Goal: Find specific page/section: Find specific page/section

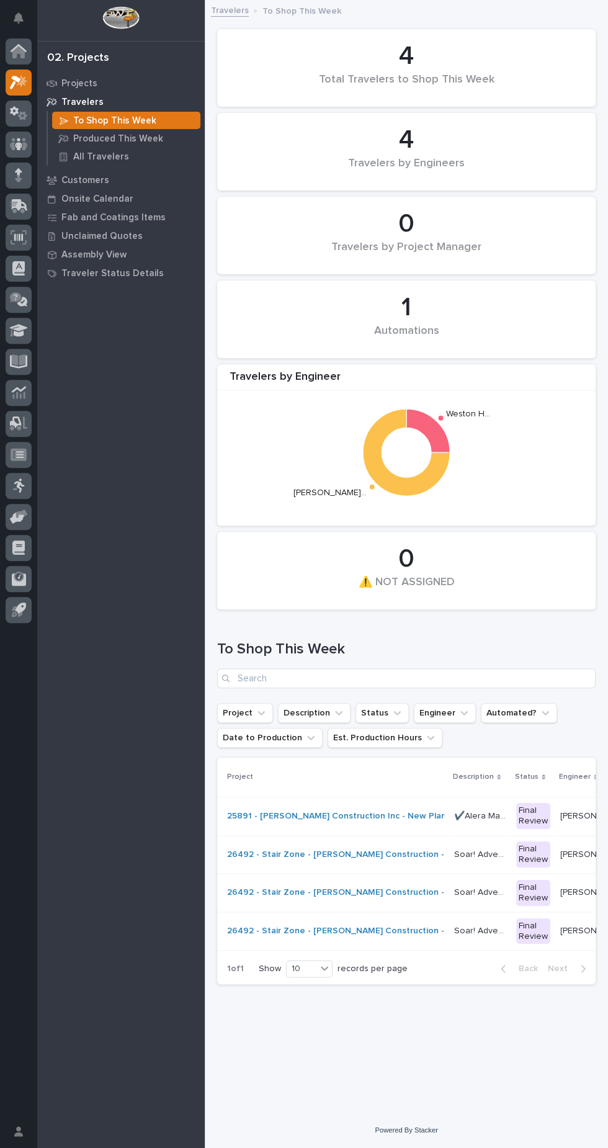
click at [20, 24] on button "Notifications" at bounding box center [19, 18] width 26 height 26
click at [37, 36] on div at bounding box center [121, 20] width 168 height 41
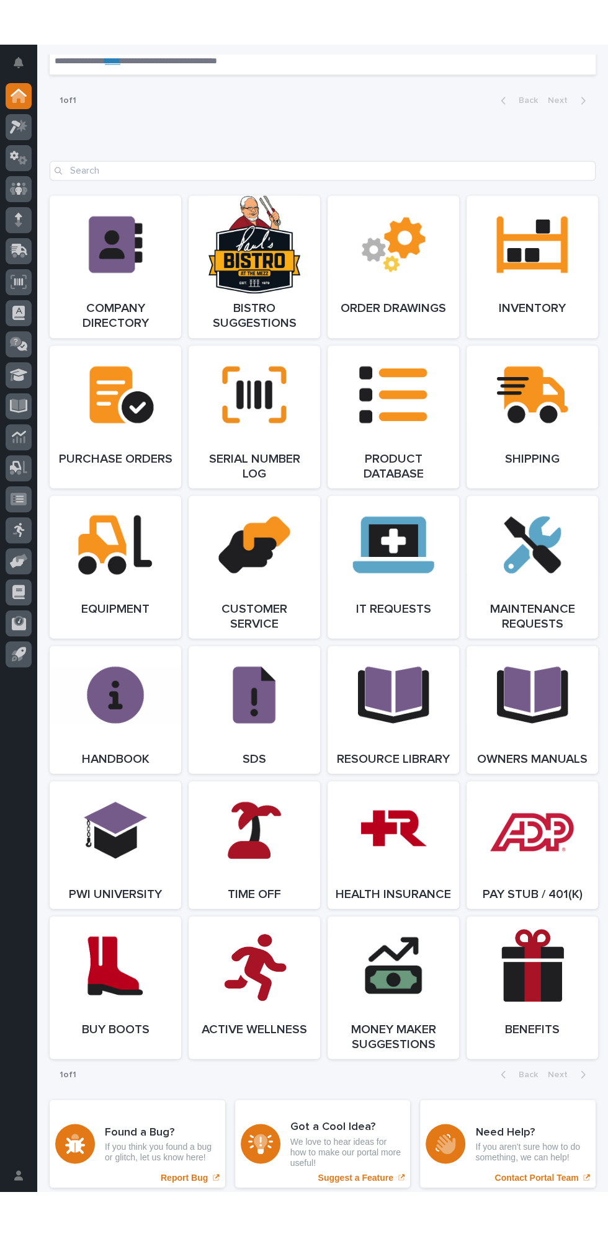
scroll to position [851, 0]
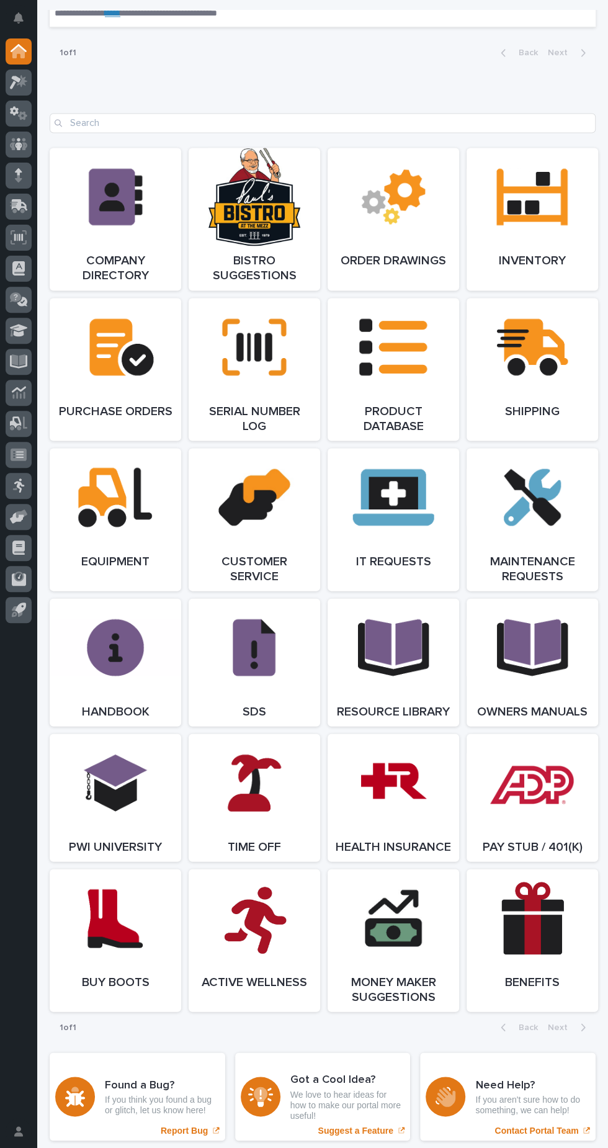
click at [261, 810] on link "Open Link" at bounding box center [255, 797] width 132 height 128
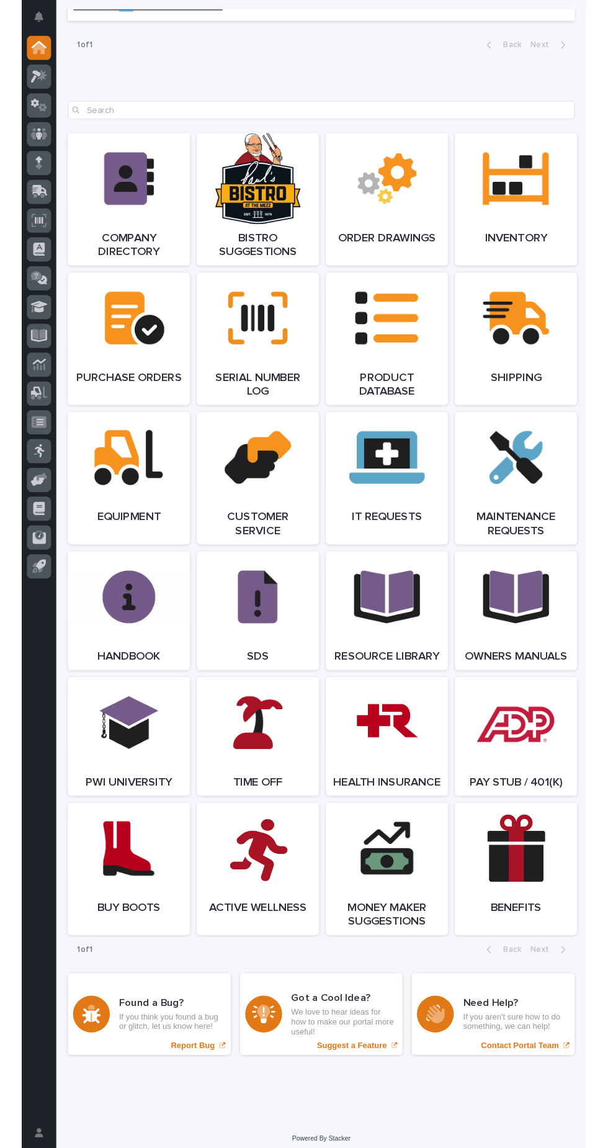
scroll to position [875, 0]
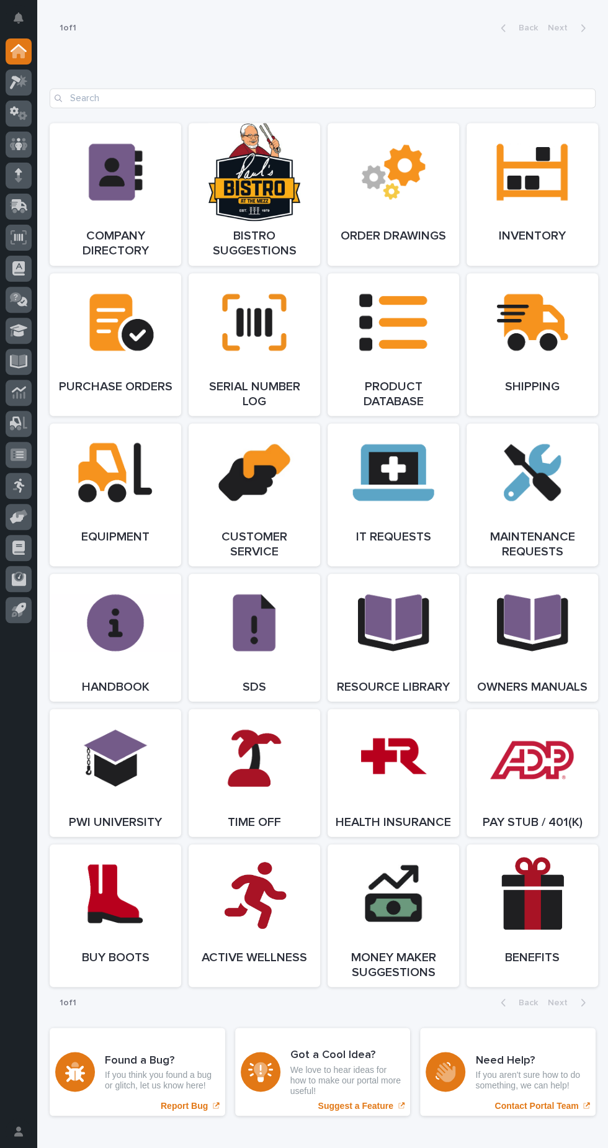
click at [263, 774] on link "Open Link" at bounding box center [255, 772] width 132 height 128
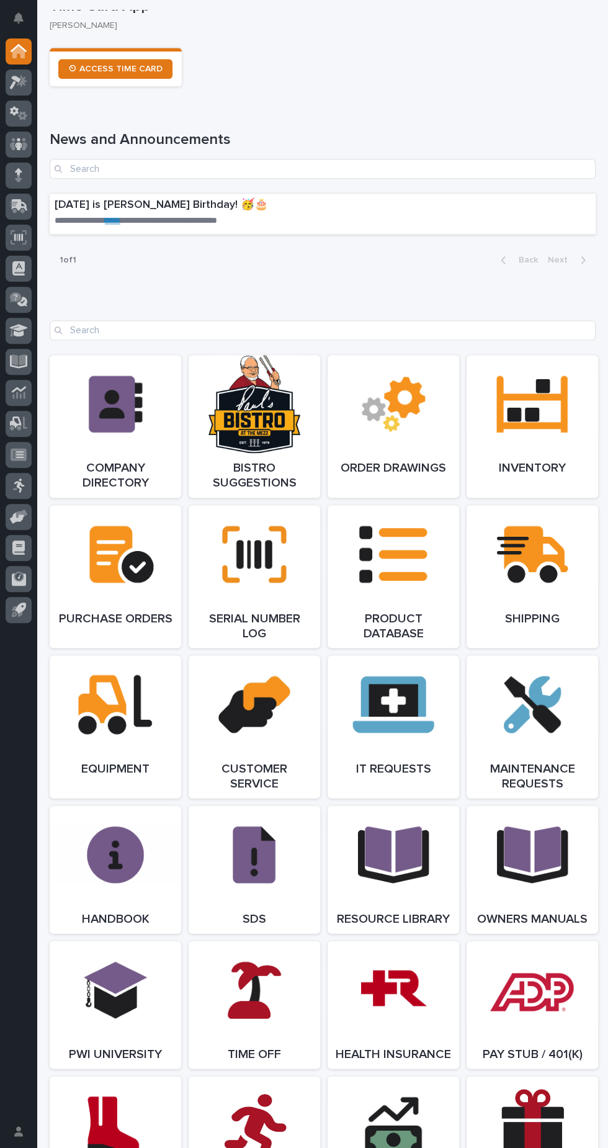
scroll to position [641, 0]
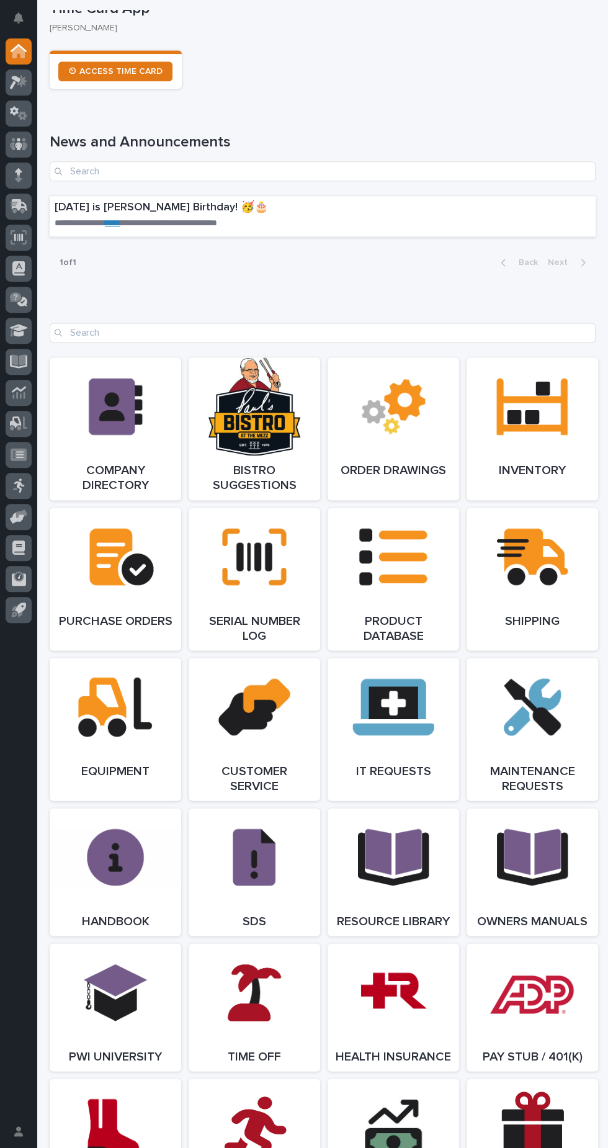
click at [136, 414] on link "Open Link" at bounding box center [116, 428] width 132 height 143
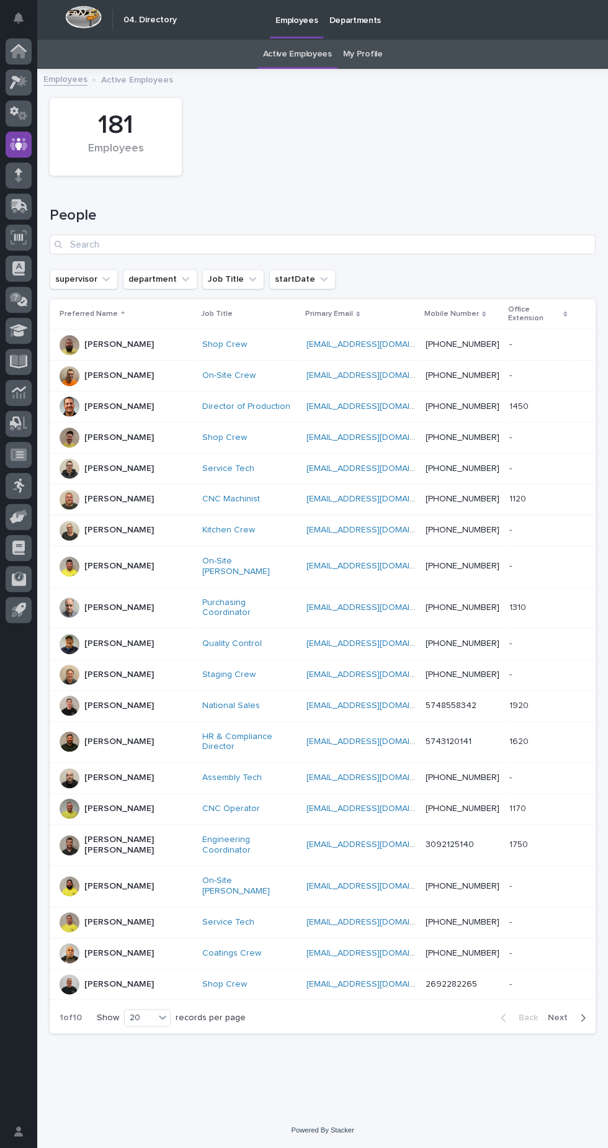
click at [567, 1013] on span "Next" at bounding box center [561, 1017] width 27 height 9
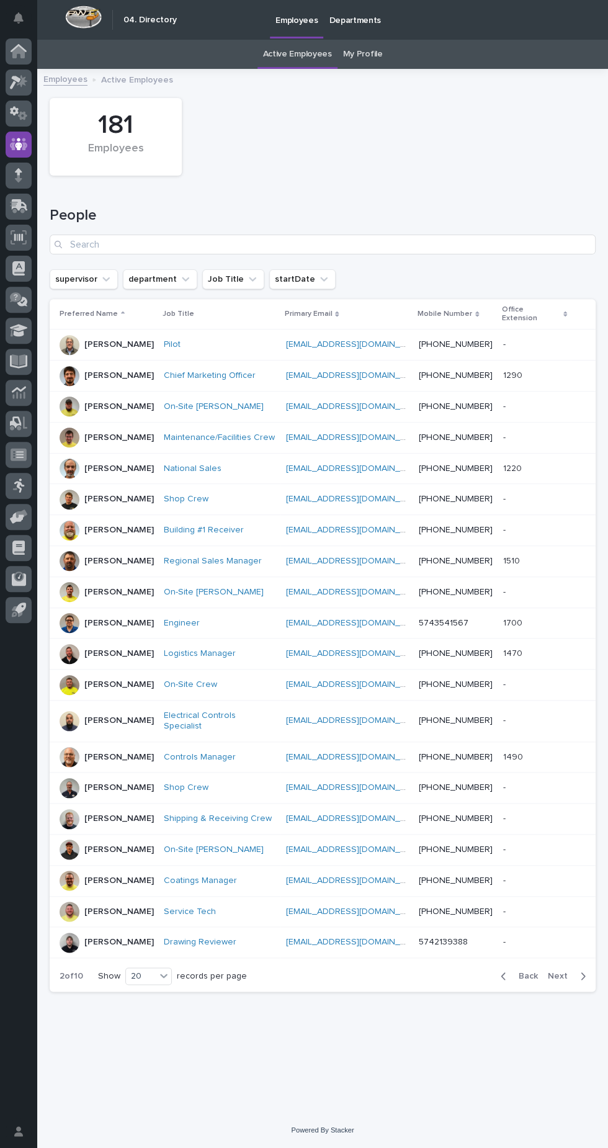
click at [572, 970] on button "Next" at bounding box center [569, 975] width 53 height 11
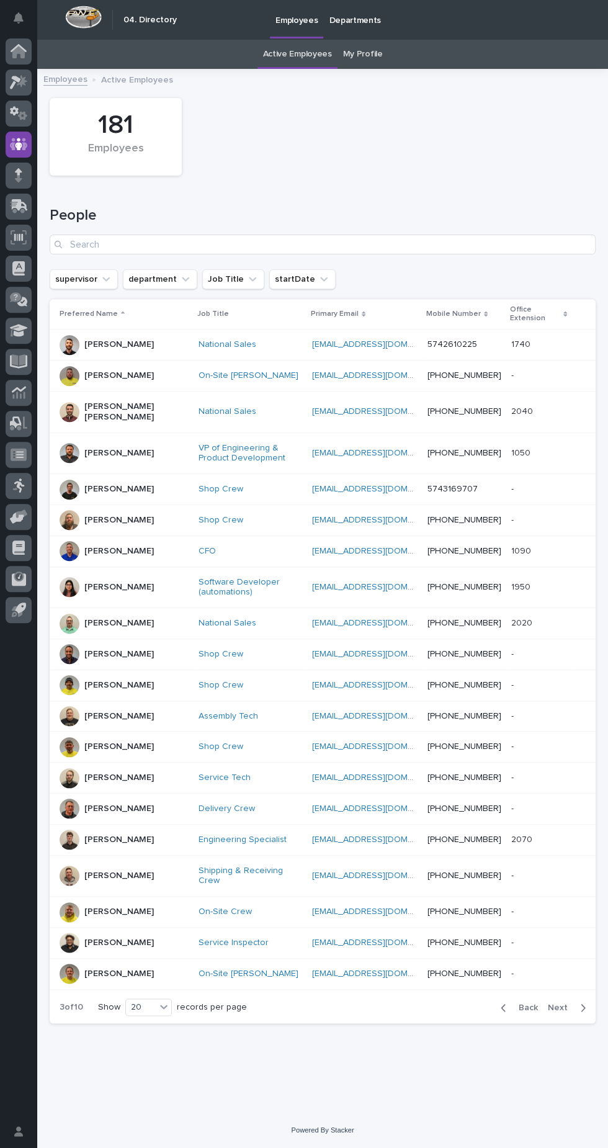
click at [583, 1002] on icon "button" at bounding box center [583, 1007] width 6 height 11
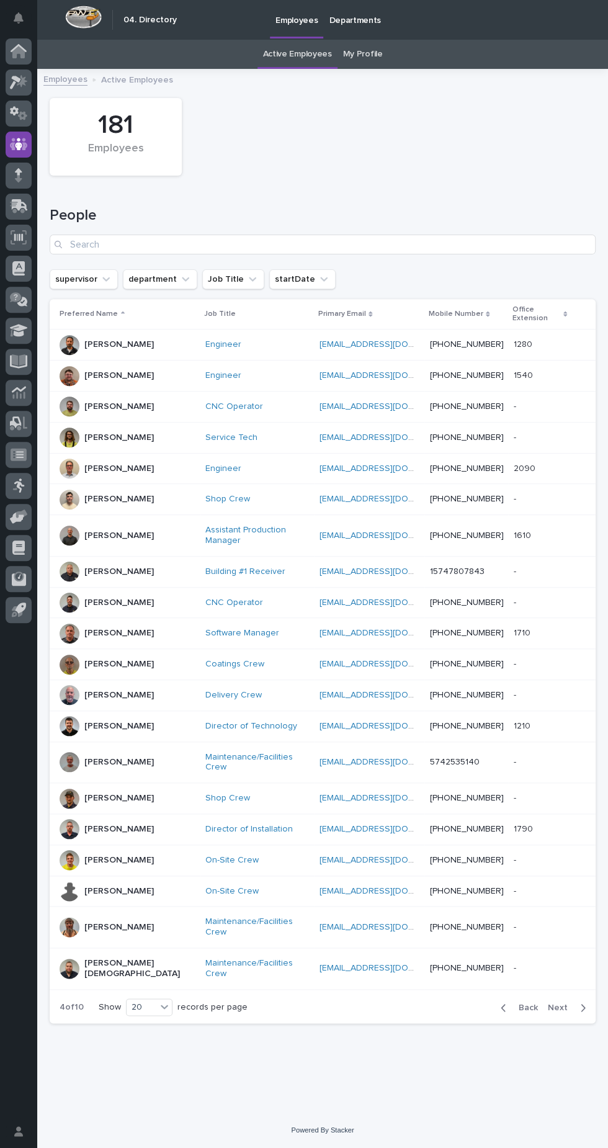
click at [583, 1002] on icon "button" at bounding box center [583, 1007] width 6 height 11
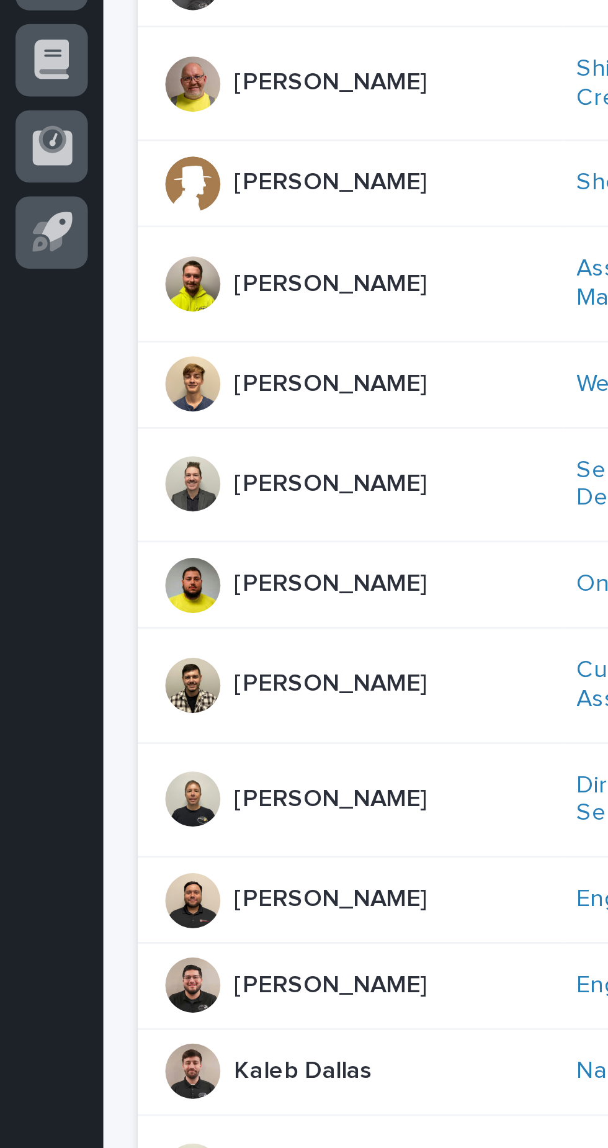
click at [121, 938] on p "[PERSON_NAME][DEMOGRAPHIC_DATA]" at bounding box center [141, 948] width 114 height 21
click at [115, 979] on p "[PERSON_NAME]" at bounding box center [118, 984] width 69 height 11
